Goal: Find specific page/section: Find specific page/section

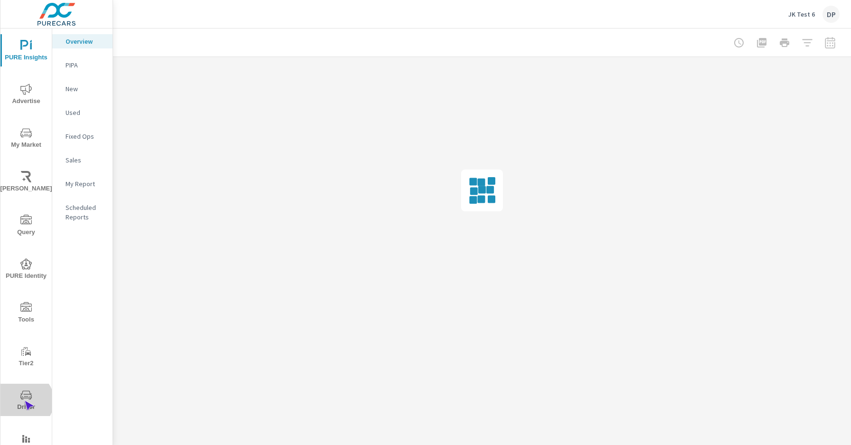
click at [24, 401] on span "Driver" at bounding box center [26, 400] width 46 height 23
